Goal: Task Accomplishment & Management: Use online tool/utility

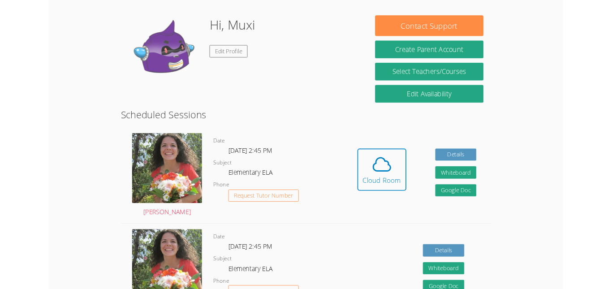
scroll to position [99, 0]
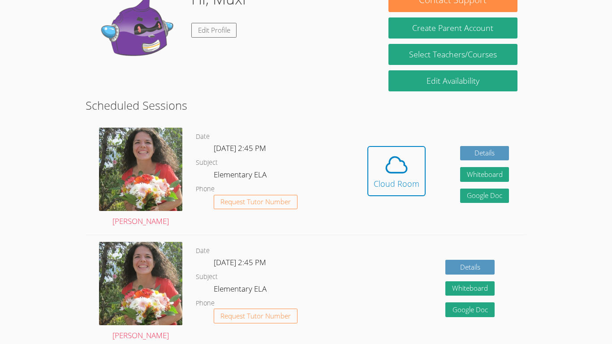
click at [396, 169] on icon at bounding box center [396, 164] width 25 height 25
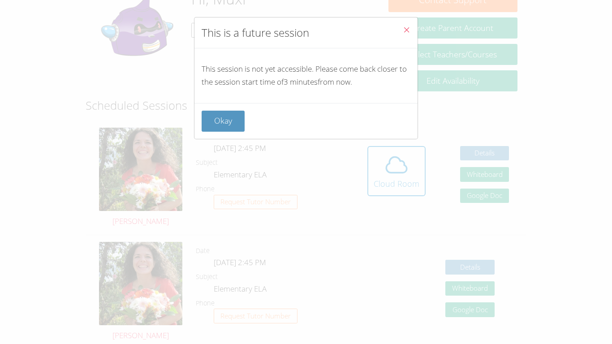
click at [409, 37] on button "Close" at bounding box center [407, 30] width 22 height 27
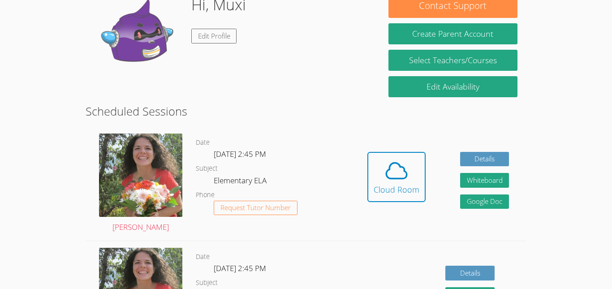
scroll to position [86, 0]
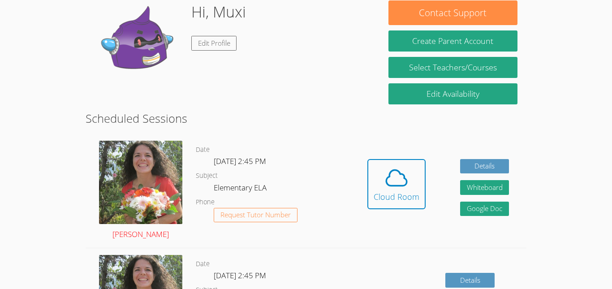
click at [154, 145] on img at bounding box center [140, 182] width 83 height 83
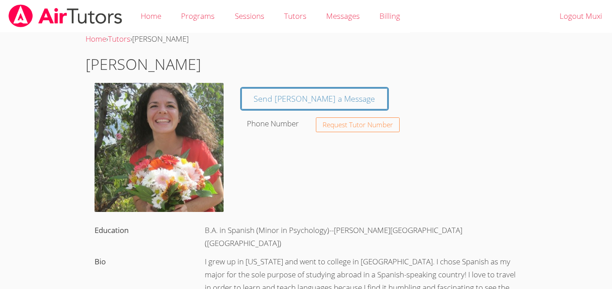
scroll to position [13, 0]
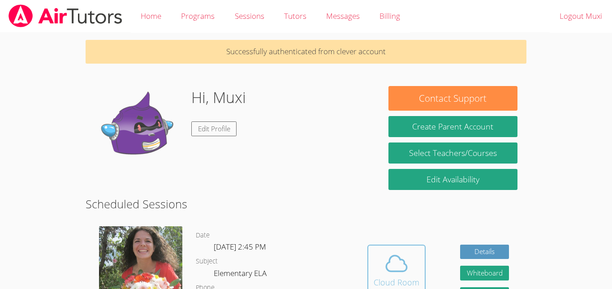
click at [393, 267] on icon at bounding box center [396, 263] width 25 height 25
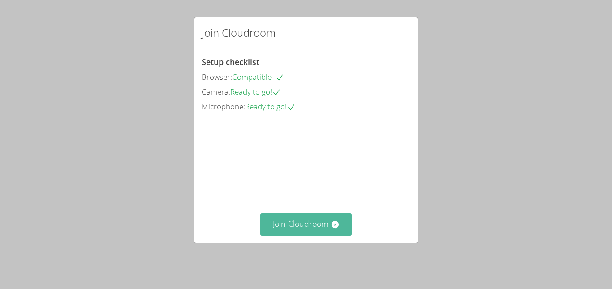
click at [319, 235] on button "Join Cloudroom" at bounding box center [306, 224] width 92 height 22
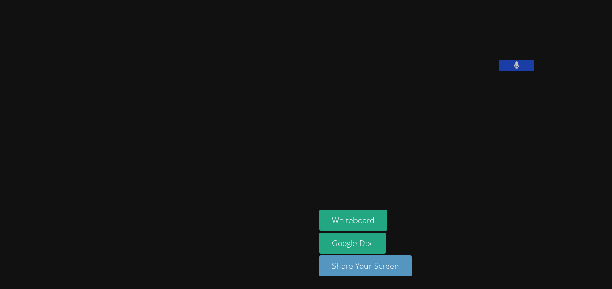
click at [514, 69] on icon at bounding box center [516, 65] width 5 height 8
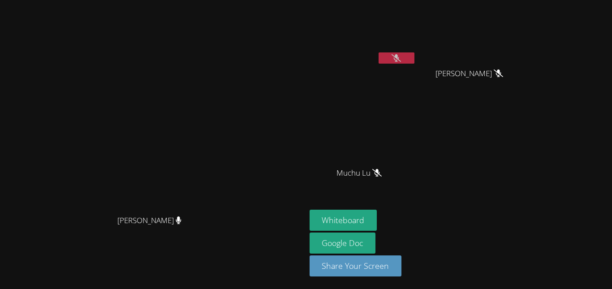
click at [415, 58] on button at bounding box center [397, 57] width 36 height 11
click at [399, 61] on icon at bounding box center [397, 58] width 6 height 8
click at [415, 58] on button at bounding box center [397, 57] width 36 height 11
click at [399, 60] on icon at bounding box center [396, 58] width 5 height 8
click at [377, 216] on button "Whiteboard" at bounding box center [344, 220] width 68 height 21
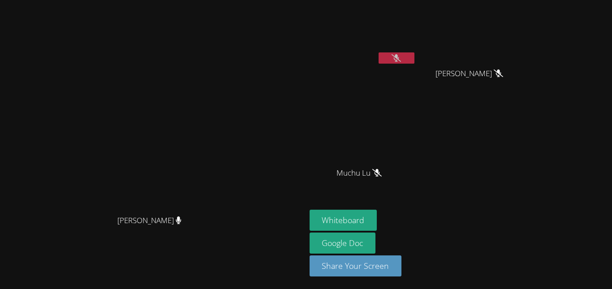
click at [415, 54] on button at bounding box center [397, 57] width 36 height 11
click at [415, 63] on button at bounding box center [397, 57] width 36 height 11
click at [401, 60] on icon at bounding box center [396, 58] width 9 height 8
click at [399, 58] on icon at bounding box center [397, 58] width 6 height 8
click at [401, 60] on icon at bounding box center [396, 58] width 9 height 8
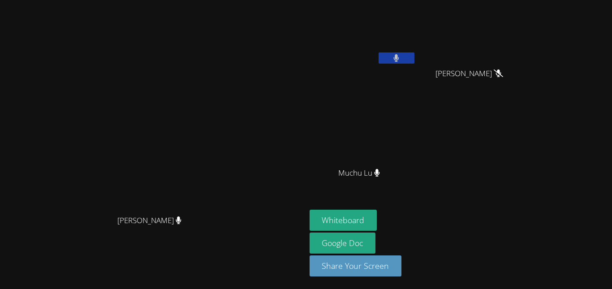
click at [415, 58] on button at bounding box center [397, 57] width 36 height 11
click at [401, 59] on icon at bounding box center [396, 58] width 9 height 8
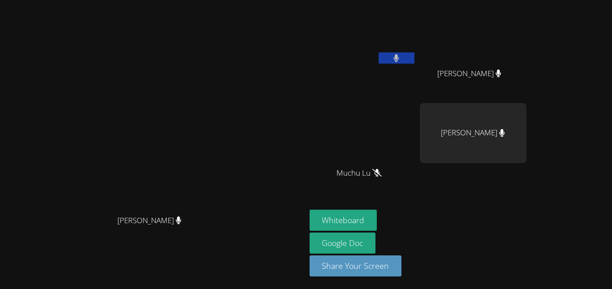
click at [415, 62] on button at bounding box center [397, 57] width 36 height 11
click at [415, 61] on button at bounding box center [397, 57] width 36 height 11
click at [415, 56] on button at bounding box center [397, 57] width 36 height 11
click at [415, 63] on button at bounding box center [397, 57] width 36 height 11
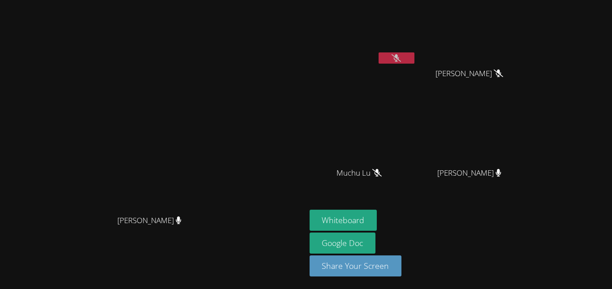
click at [415, 61] on button at bounding box center [397, 57] width 36 height 11
click at [415, 62] on button at bounding box center [397, 57] width 36 height 11
click at [401, 58] on icon at bounding box center [396, 58] width 9 height 8
click at [415, 52] on button at bounding box center [397, 57] width 36 height 11
click at [415, 61] on button at bounding box center [397, 57] width 36 height 11
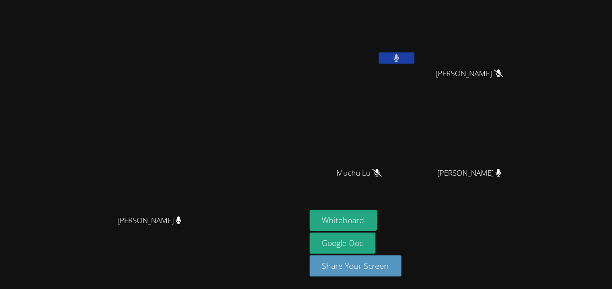
click at [415, 61] on button at bounding box center [397, 57] width 36 height 11
click at [401, 59] on icon at bounding box center [396, 58] width 9 height 8
click at [415, 59] on button at bounding box center [397, 57] width 36 height 11
click at [401, 58] on icon at bounding box center [396, 58] width 9 height 8
click at [399, 56] on icon at bounding box center [397, 58] width 6 height 8
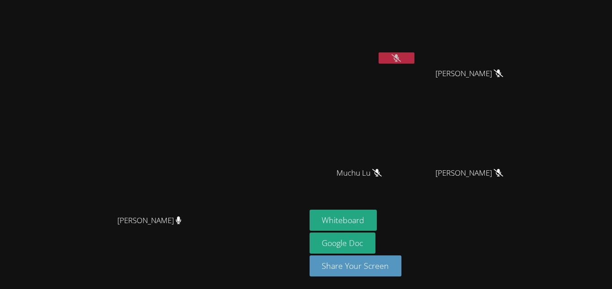
click at [401, 58] on icon at bounding box center [396, 58] width 9 height 8
click at [415, 58] on button at bounding box center [397, 57] width 36 height 11
click at [401, 61] on icon at bounding box center [396, 58] width 9 height 8
click at [415, 56] on button at bounding box center [397, 57] width 36 height 11
click at [401, 58] on icon at bounding box center [396, 58] width 9 height 8
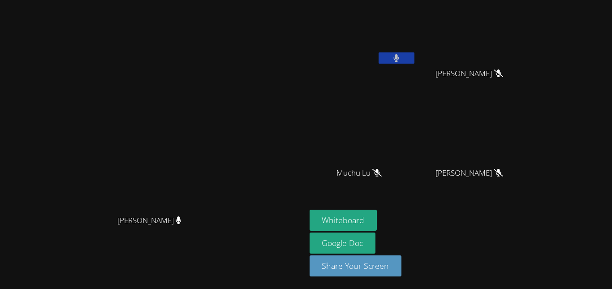
click at [399, 58] on icon at bounding box center [396, 58] width 5 height 8
click at [401, 59] on icon at bounding box center [396, 58] width 9 height 8
click at [399, 57] on icon at bounding box center [397, 58] width 6 height 8
click at [401, 57] on icon at bounding box center [396, 58] width 9 height 8
click at [415, 57] on button at bounding box center [397, 57] width 36 height 11
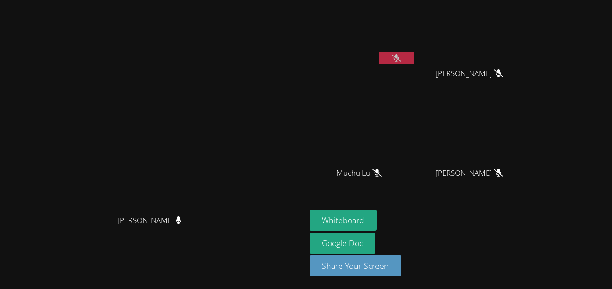
click at [401, 56] on icon at bounding box center [396, 58] width 9 height 8
click at [415, 56] on button at bounding box center [397, 57] width 36 height 11
click at [415, 63] on button at bounding box center [397, 57] width 36 height 11
click at [415, 58] on button at bounding box center [397, 57] width 36 height 11
click at [401, 59] on icon at bounding box center [396, 58] width 9 height 8
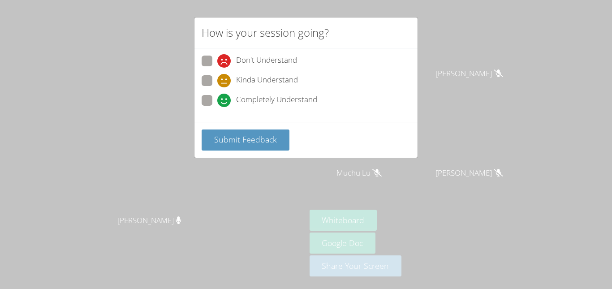
click at [217, 107] on span at bounding box center [217, 107] width 0 height 0
click at [217, 103] on input "Completely Understand" at bounding box center [221, 99] width 8 height 8
radio input "true"
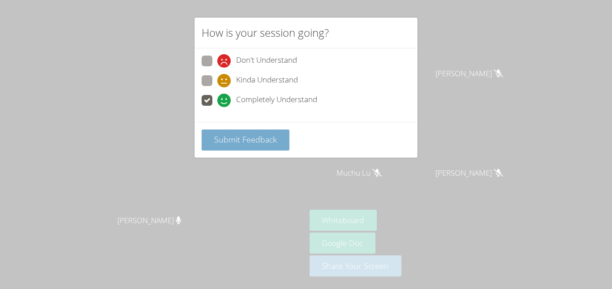
click at [249, 142] on span "Submit Feedback" at bounding box center [245, 139] width 63 height 11
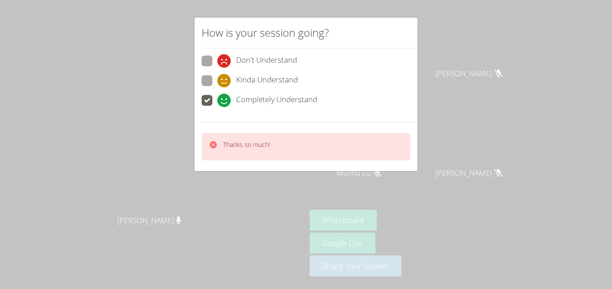
click at [352, 142] on div "Thanks so much!" at bounding box center [306, 146] width 209 height 27
click at [220, 140] on video at bounding box center [153, 127] width 134 height 168
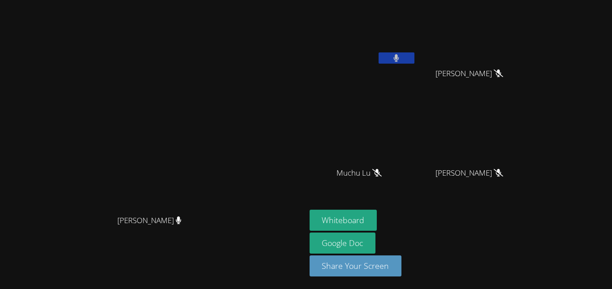
click at [399, 60] on icon at bounding box center [396, 58] width 5 height 8
click at [401, 60] on icon at bounding box center [396, 58] width 9 height 8
click at [415, 58] on button at bounding box center [397, 57] width 36 height 11
